Goal: Task Accomplishment & Management: Complete application form

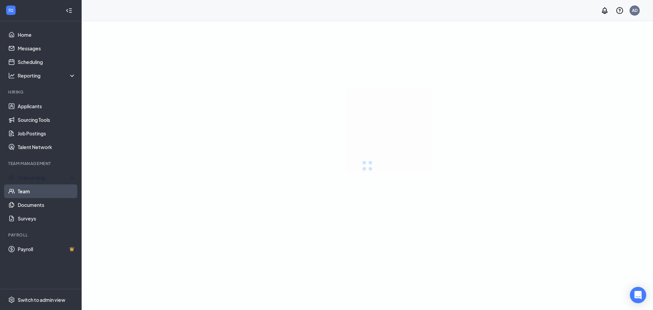
click at [40, 177] on div "Onboarding" at bounding box center [47, 177] width 59 height 7
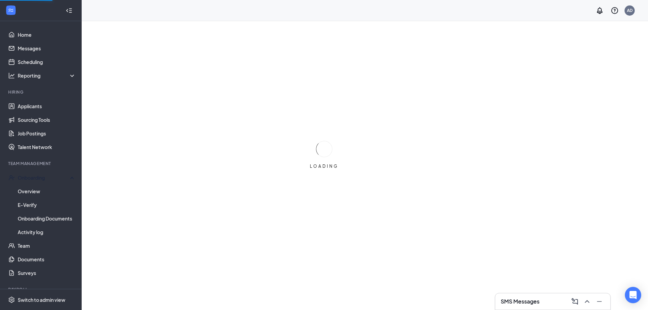
click at [28, 191] on link "Overview" at bounding box center [47, 191] width 58 height 14
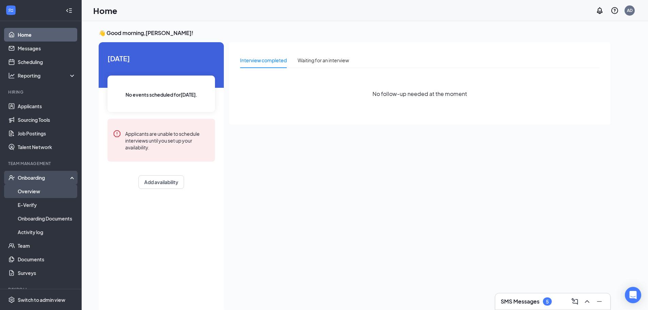
click at [26, 191] on link "Overview" at bounding box center [47, 191] width 58 height 14
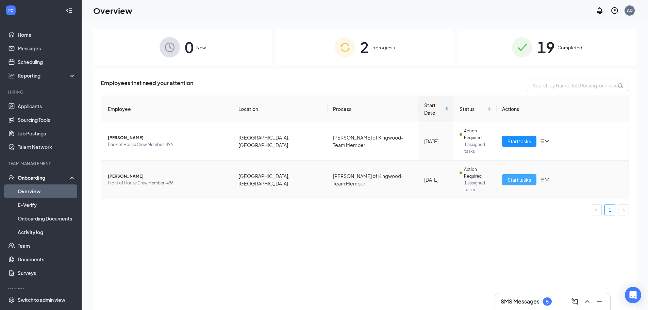
click at [518, 176] on span "Start tasks" at bounding box center [519, 179] width 23 height 7
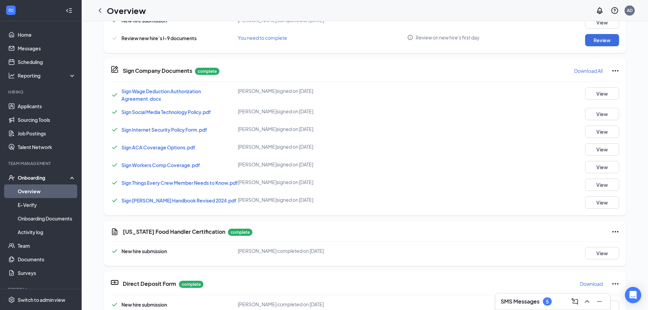
scroll to position [374, 0]
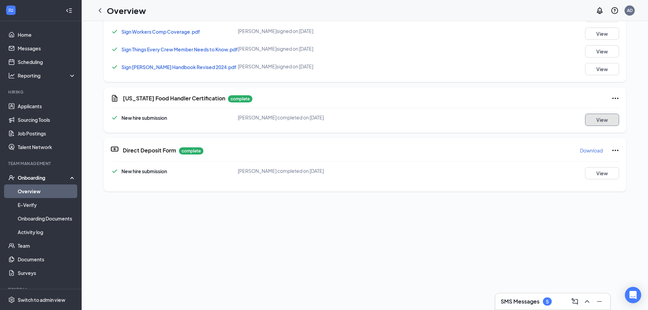
click at [610, 122] on button "View" at bounding box center [602, 120] width 34 height 12
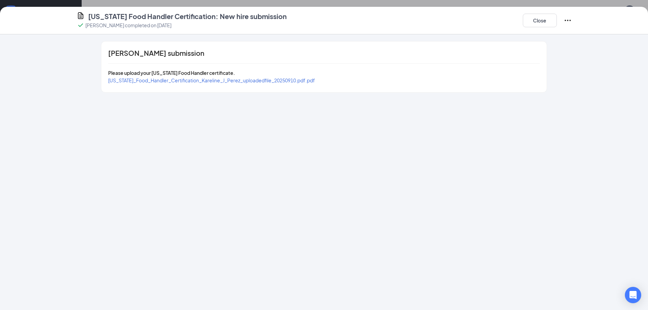
click at [255, 80] on span "[US_STATE]_Food_Handler_Certification_Kareline_J_Perez_uploadedfile_20250910.pd…" at bounding box center [211, 80] width 207 height 6
click at [546, 22] on button "Close" at bounding box center [540, 21] width 34 height 14
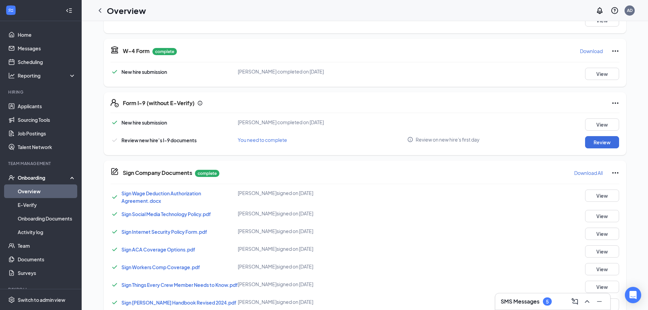
scroll to position [68, 0]
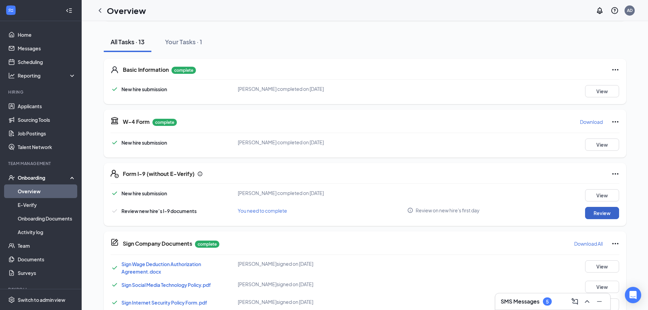
click at [594, 213] on button "Review" at bounding box center [602, 213] width 34 height 12
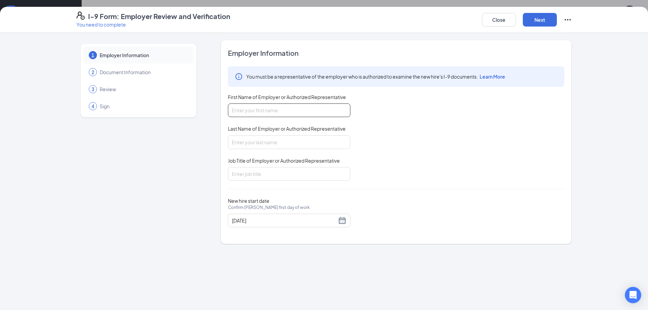
click at [313, 114] on input "First Name of Employer or Authorized Representative" at bounding box center [289, 110] width 122 height 14
type input "[PERSON_NAME]"
type input "General Manager"
click at [343, 223] on div "[DATE]" at bounding box center [289, 220] width 114 height 8
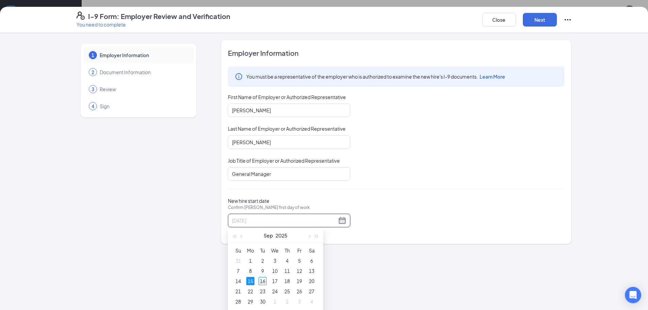
click at [262, 281] on div "16" at bounding box center [263, 281] width 8 height 8
type input "[DATE]"
click at [534, 20] on button "Next" at bounding box center [540, 20] width 34 height 14
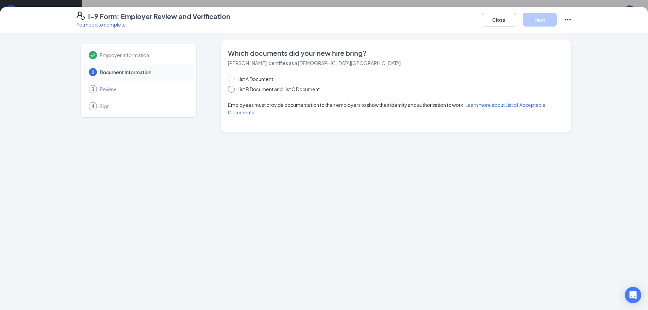
click at [240, 88] on span "List B Document and List C Document" at bounding box center [279, 88] width 88 height 7
click at [233, 88] on input "List B Document and List C Document" at bounding box center [230, 88] width 5 height 5
radio input "true"
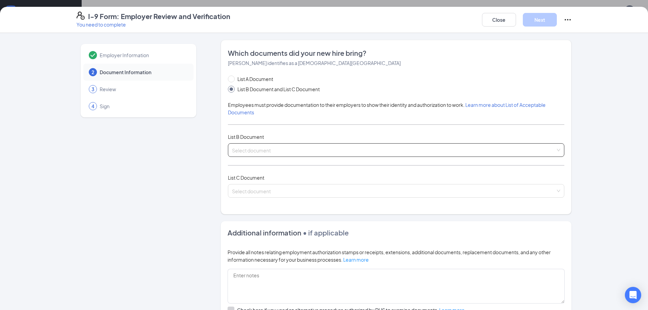
click at [336, 150] on input "search" at bounding box center [394, 149] width 324 height 10
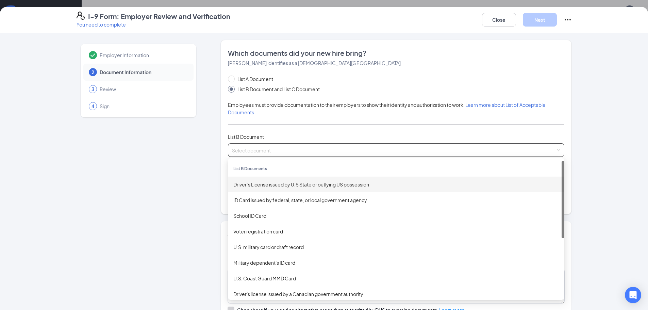
click at [302, 187] on div "Driver’s License issued by U.S State or outlying US possession" at bounding box center [396, 184] width 326 height 7
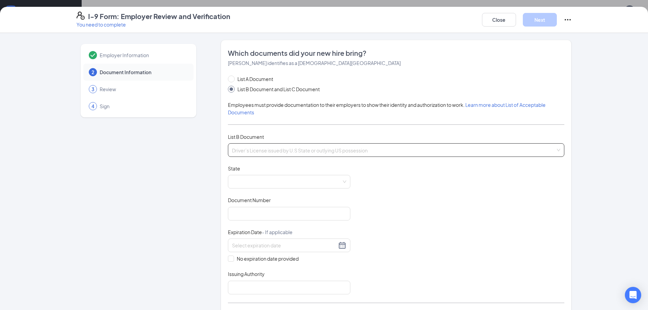
click at [301, 148] on span "Driver’s License issued by U.S State or outlying US possession" at bounding box center [396, 150] width 328 height 13
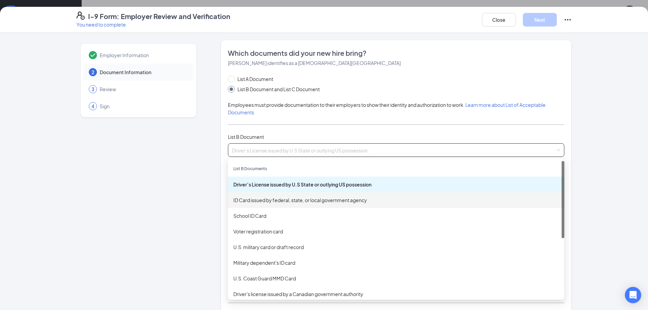
click at [276, 202] on div "ID Card issued by federal, state, or local government agency" at bounding box center [396, 199] width 326 height 7
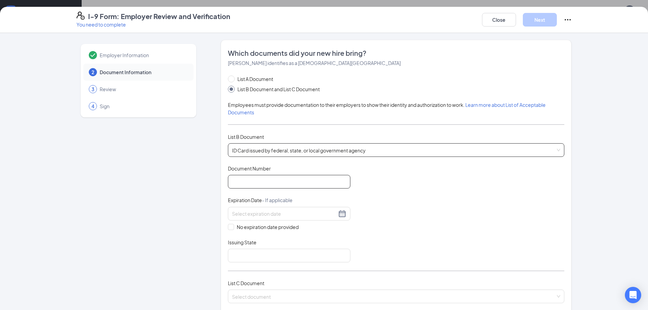
click at [274, 185] on input "Document Number" at bounding box center [289, 182] width 122 height 14
type input "49780203"
click at [320, 217] on input at bounding box center [284, 213] width 105 height 7
click at [309, 255] on div "1" at bounding box center [309, 253] width 8 height 8
type input "[DATE]"
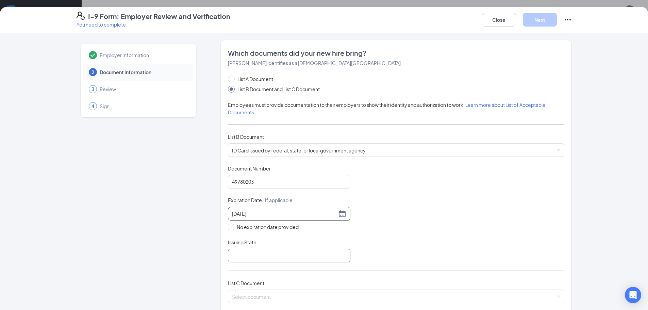
click at [261, 256] on input "Issuing State" at bounding box center [289, 256] width 122 height 14
type input "[US_STATE] DMV"
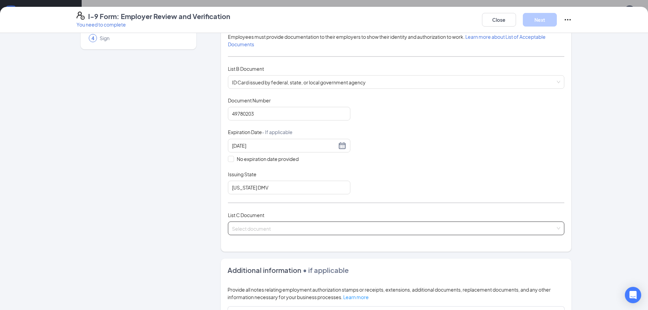
click at [307, 225] on input "search" at bounding box center [394, 227] width 324 height 10
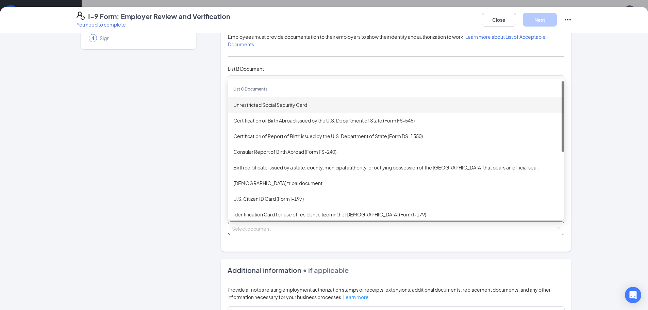
click at [271, 106] on div "Unrestricted Social Security Card" at bounding box center [396, 104] width 326 height 7
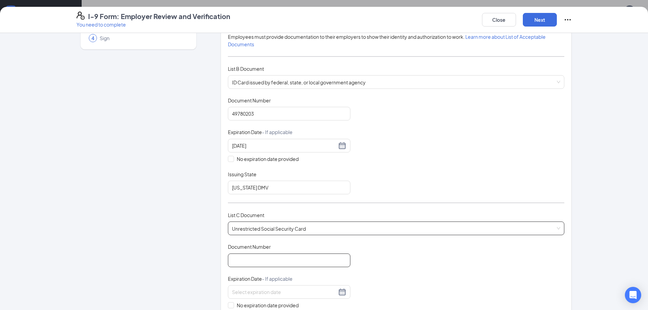
click at [287, 262] on input "Document Number" at bounding box center [289, 260] width 122 height 14
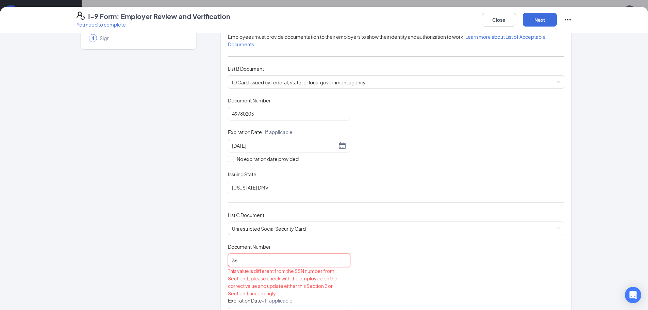
type input "3"
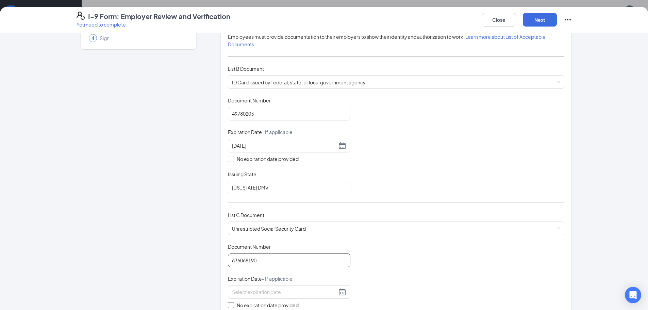
type input "636068190"
click at [230, 306] on span at bounding box center [231, 305] width 6 height 6
click at [230, 306] on input "No expiration date provided" at bounding box center [230, 304] width 5 height 5
checkbox input "true"
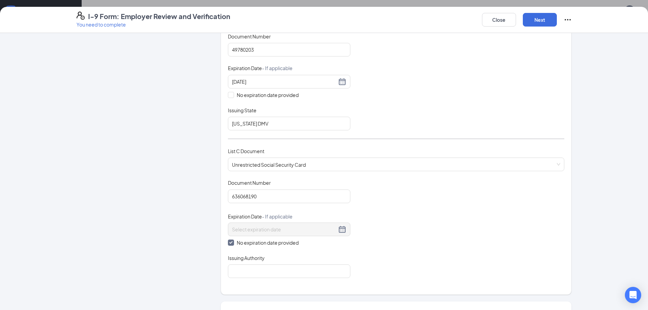
scroll to position [136, 0]
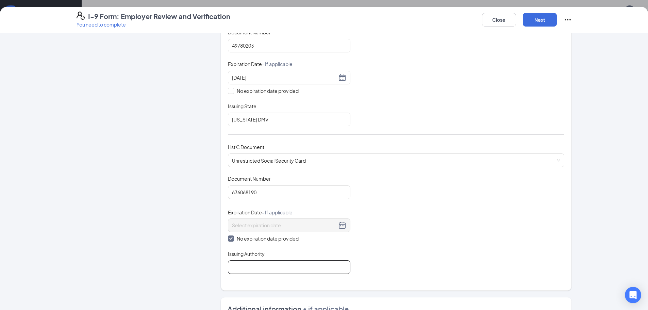
click at [307, 266] on input "Issuing Authority" at bounding box center [289, 267] width 122 height 14
type input "Social Security Administration"
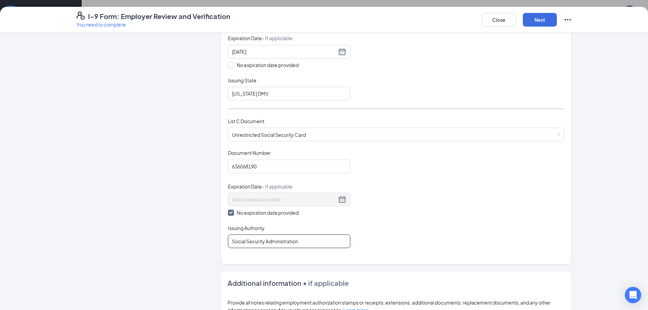
scroll to position [238, 0]
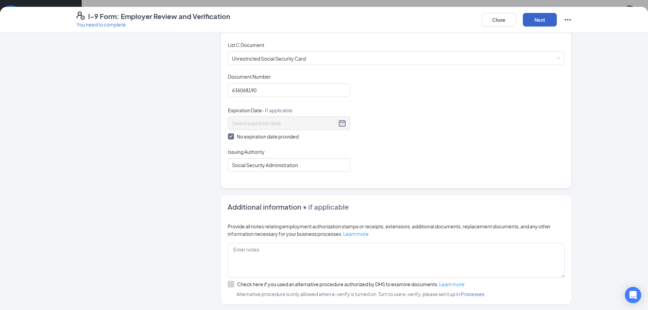
click at [546, 19] on button "Next" at bounding box center [540, 20] width 34 height 14
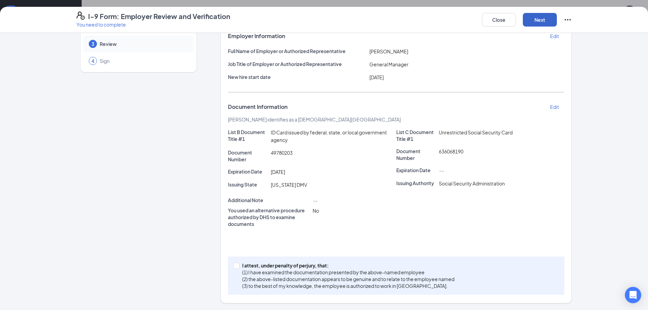
scroll to position [45, 0]
click at [234, 268] on span at bounding box center [236, 266] width 6 height 6
click at [234, 267] on input "I attest, under penalty of [PERSON_NAME], that: (1) I have examined the documen…" at bounding box center [235, 265] width 5 height 5
checkbox input "true"
click at [547, 19] on button "Next" at bounding box center [540, 20] width 34 height 14
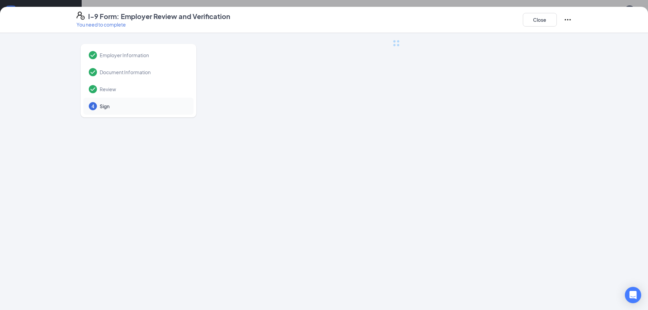
scroll to position [0, 0]
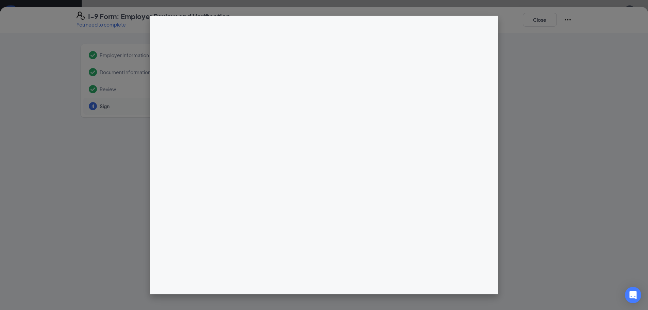
click at [321, 98] on div at bounding box center [396, 176] width 351 height 272
